Goal: Task Accomplishment & Management: Complete application form

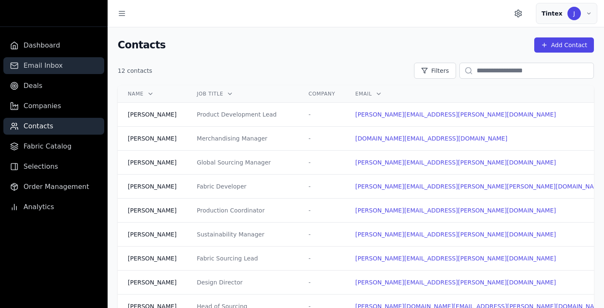
click at [36, 68] on span "Email Inbox" at bounding box center [43, 66] width 39 height 10
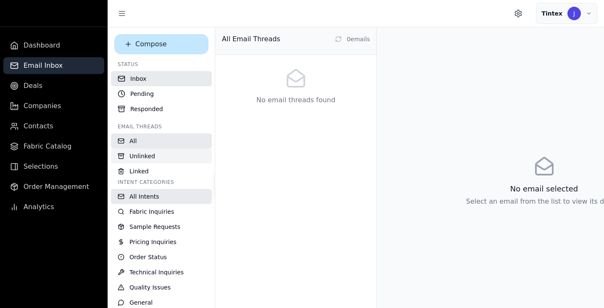
click at [152, 156] on span "Unlinked" at bounding box center [142, 156] width 26 height 8
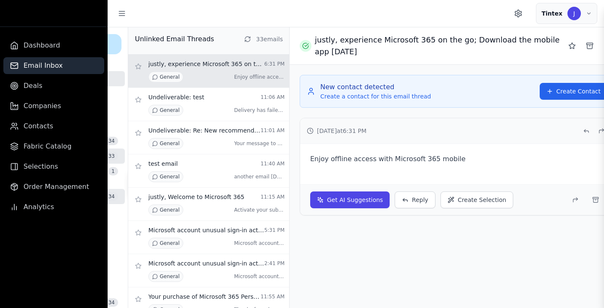
scroll to position [0, 108]
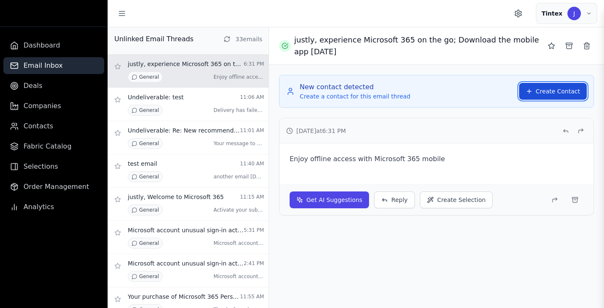
click at [538, 87] on button "Create Contact" at bounding box center [553, 91] width 68 height 17
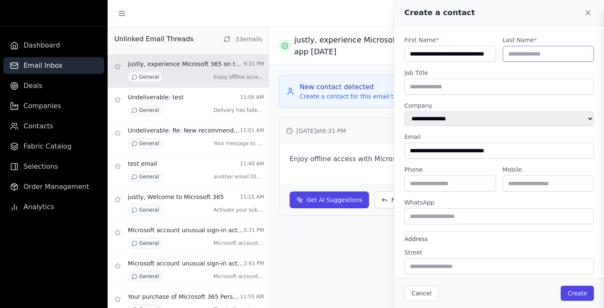
click at [528, 56] on input "text" at bounding box center [549, 54] width 92 height 16
click at [475, 69] on label "Job Title" at bounding box center [499, 73] width 190 height 8
click at [534, 55] on input "text" at bounding box center [549, 54] width 92 height 16
type input "***"
click at [573, 293] on button "Create" at bounding box center [577, 292] width 33 height 15
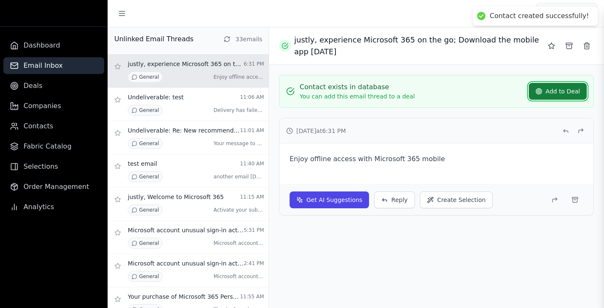
click at [556, 83] on button "Add to Deal" at bounding box center [558, 91] width 58 height 17
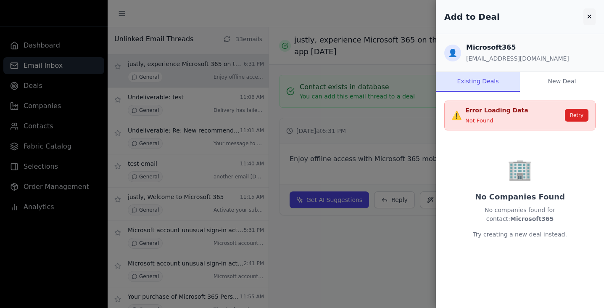
click at [589, 15] on button "✕" at bounding box center [590, 16] width 12 height 17
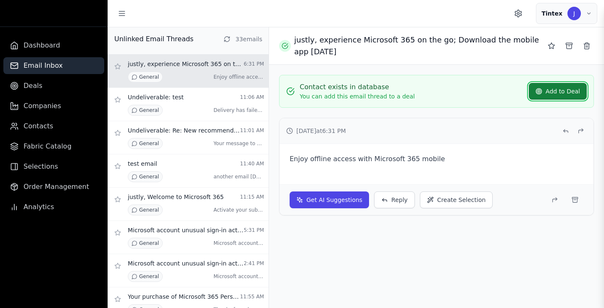
click at [558, 93] on button "Add to Deal" at bounding box center [558, 91] width 58 height 17
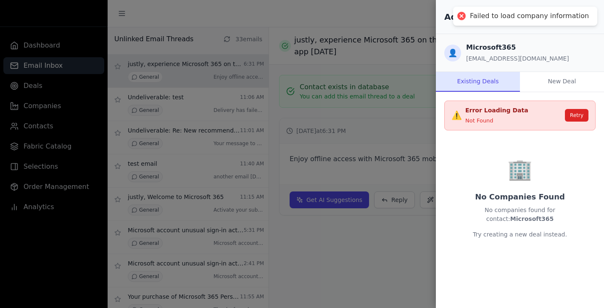
click at [550, 89] on button "New Deal" at bounding box center [562, 82] width 84 height 20
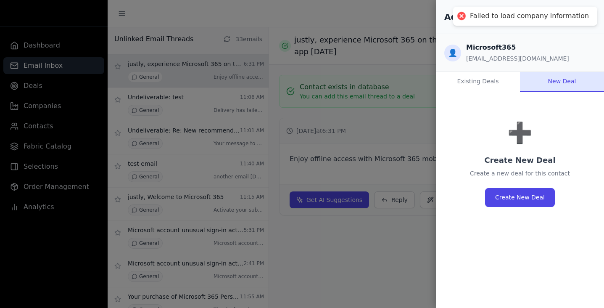
click at [480, 85] on button "Existing Deals" at bounding box center [478, 82] width 84 height 20
